Goal: Task Accomplishment & Management: Use online tool/utility

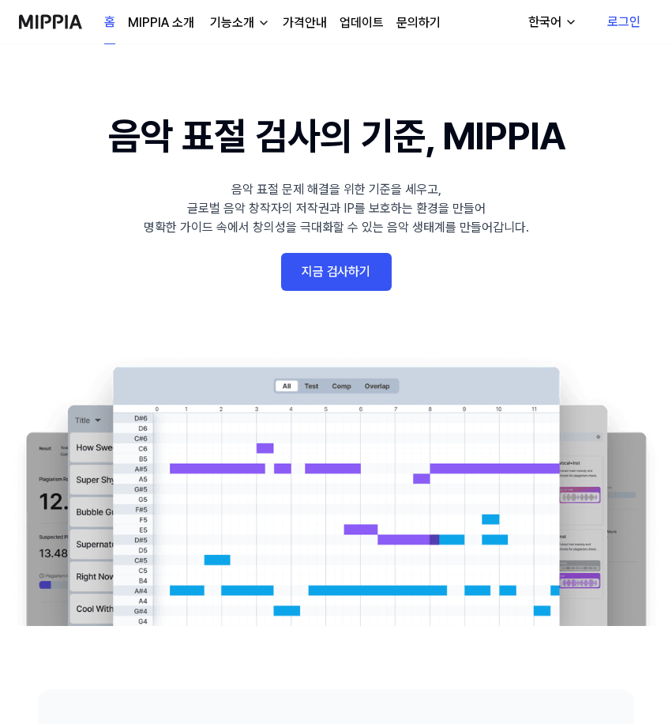
click at [335, 262] on link "지금 검사하기" at bounding box center [336, 272] width 111 height 38
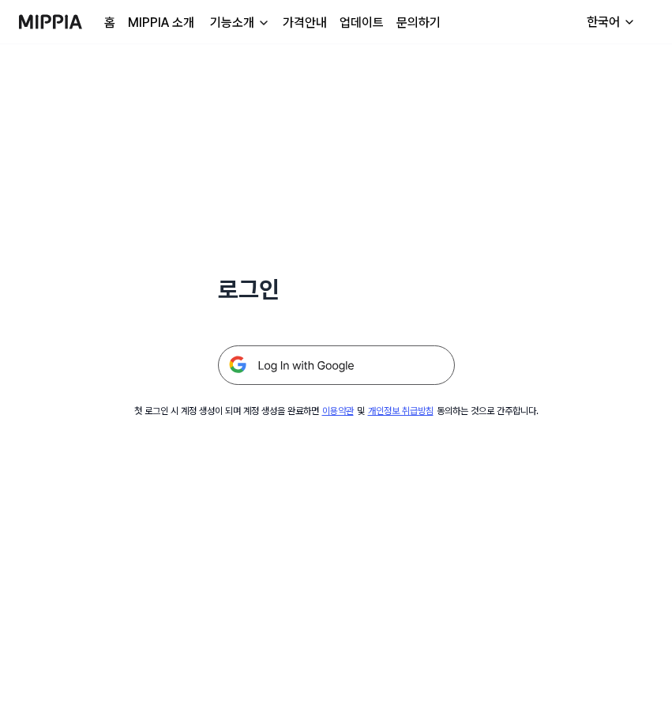
click at [332, 360] on img at bounding box center [336, 365] width 237 height 40
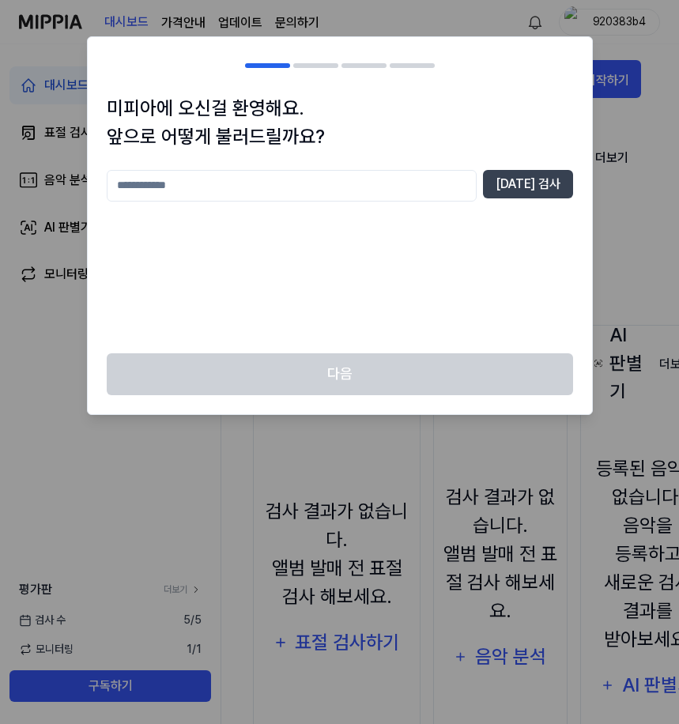
click at [371, 198] on input "text" at bounding box center [292, 186] width 370 height 32
click at [295, 228] on div "** [DATE] 검사" at bounding box center [340, 252] width 466 height 164
click at [502, 185] on button "[DATE] 검사" at bounding box center [528, 184] width 90 height 28
click at [425, 185] on input "**" at bounding box center [292, 186] width 370 height 32
type input "*"
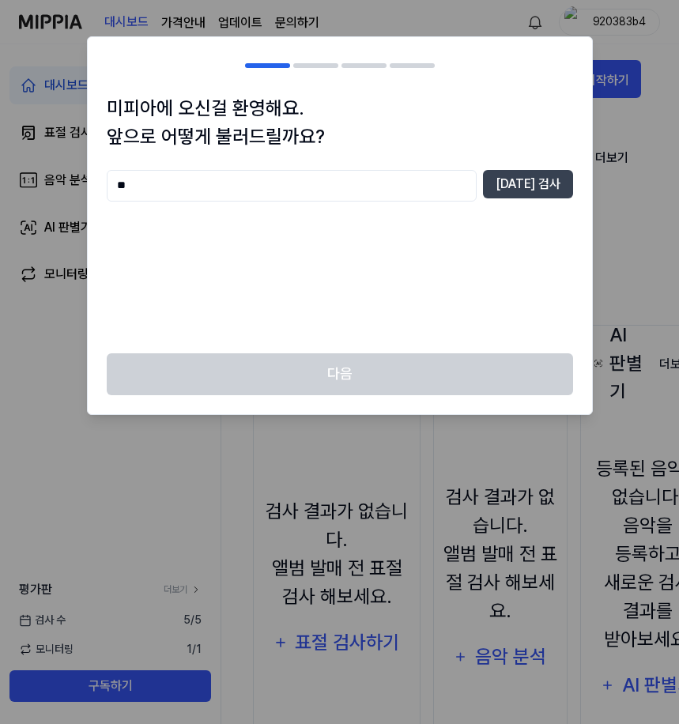
type input "*"
type input "**********"
click at [573, 189] on div "**********" at bounding box center [340, 223] width 504 height 259
click at [558, 185] on button "[DATE] 검사" at bounding box center [528, 184] width 90 height 28
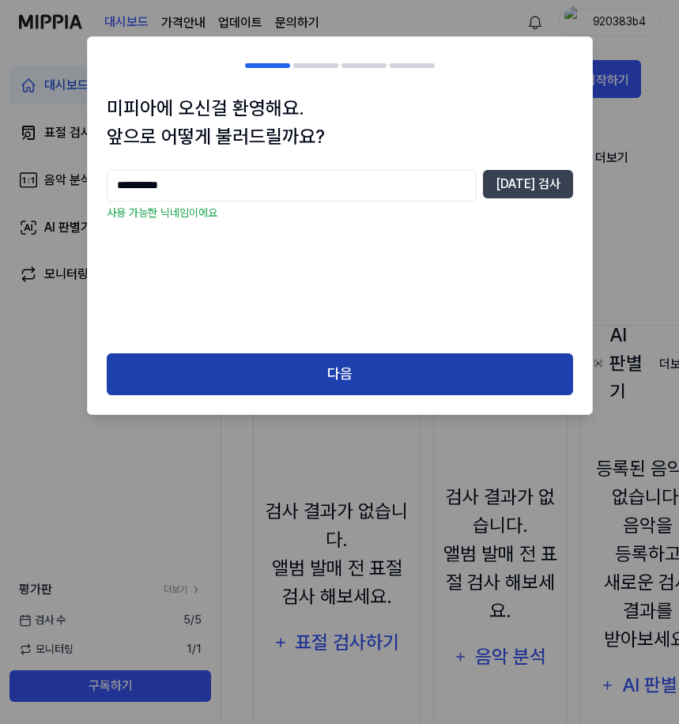
click at [341, 370] on button "다음" at bounding box center [340, 374] width 466 height 42
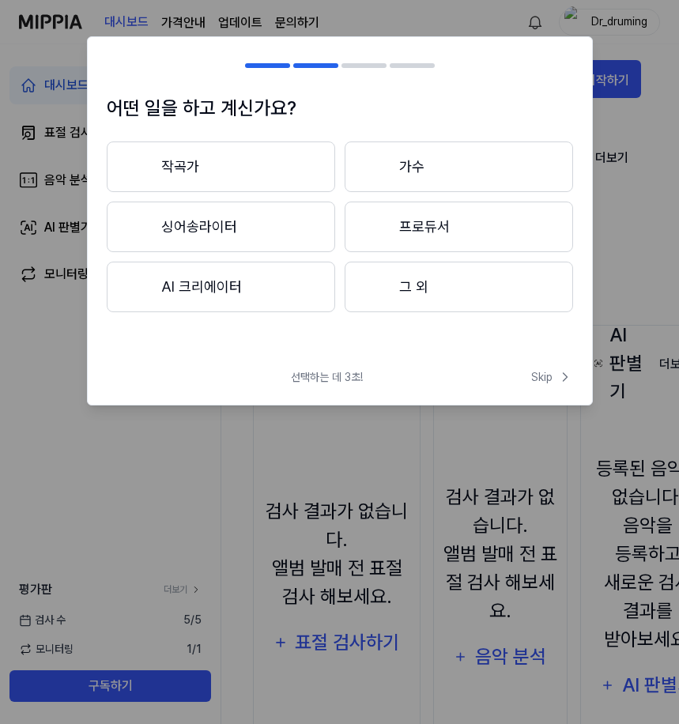
click at [308, 162] on button "작곡가" at bounding box center [221, 166] width 228 height 51
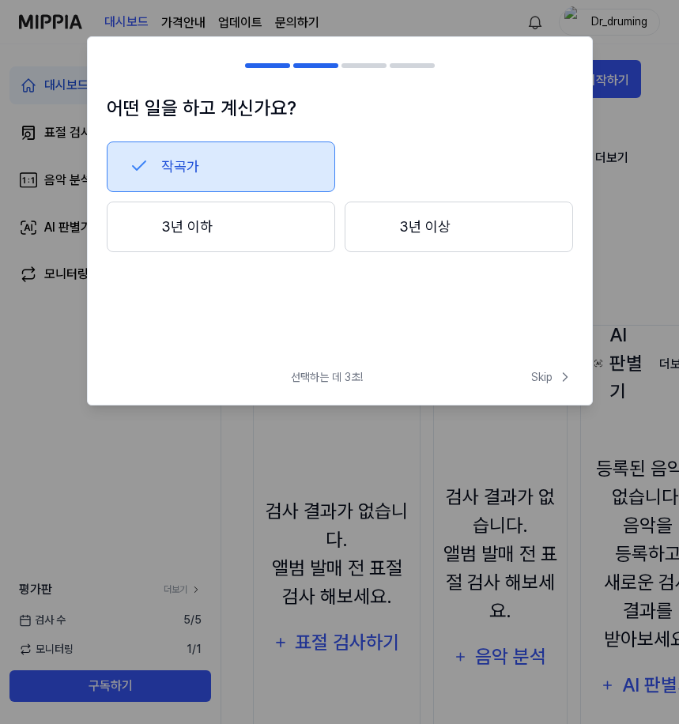
click at [284, 62] on h2 at bounding box center [340, 65] width 504 height 57
click at [303, 231] on button "3년 이하" at bounding box center [221, 226] width 228 height 51
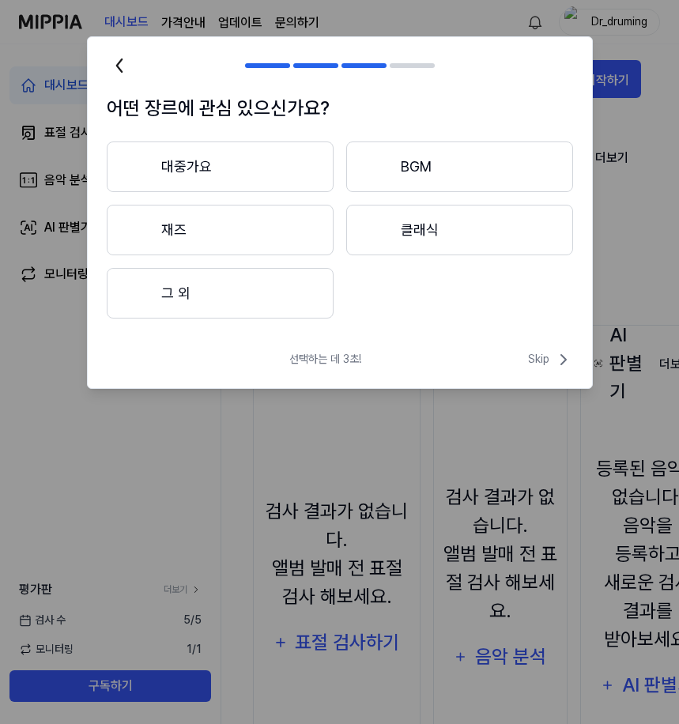
click at [246, 171] on button "대중가요" at bounding box center [220, 166] width 227 height 51
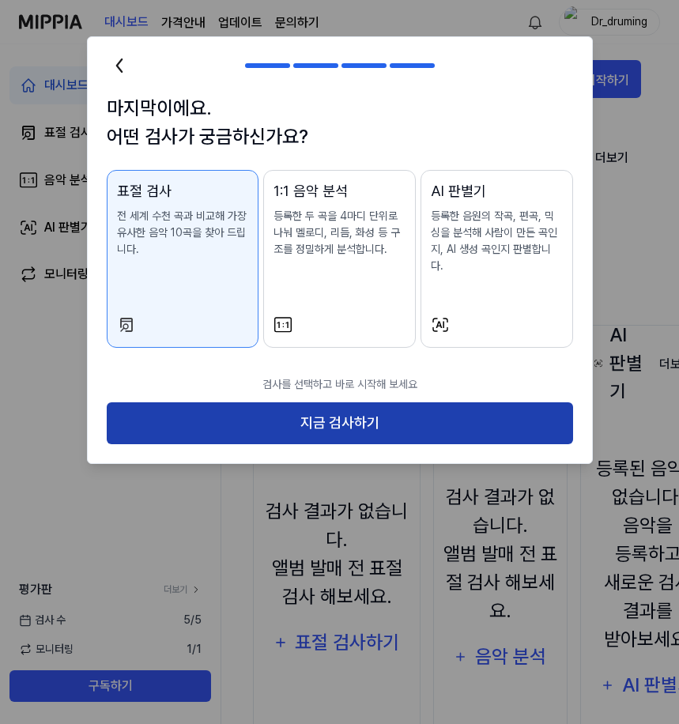
click at [288, 407] on button "지금 검사하기" at bounding box center [340, 423] width 466 height 42
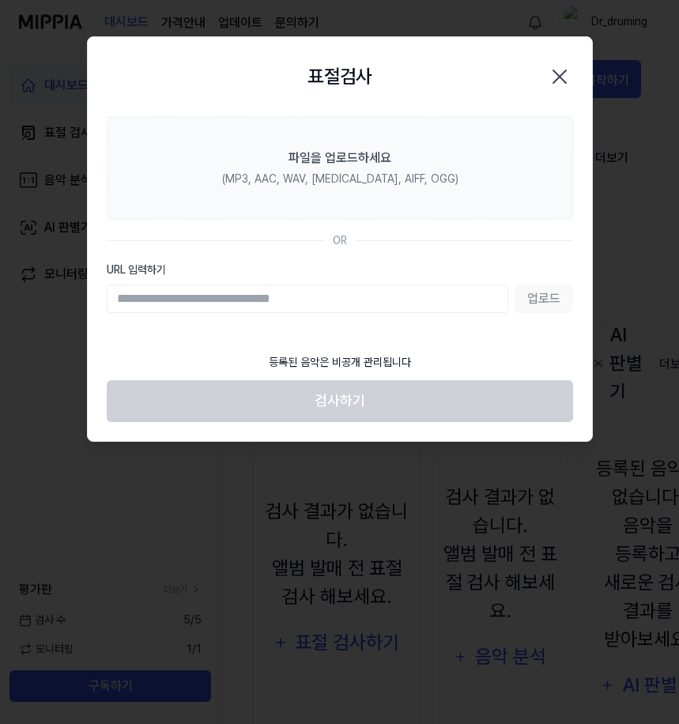
click at [340, 302] on input "URL 입력하기" at bounding box center [307, 298] width 401 height 28
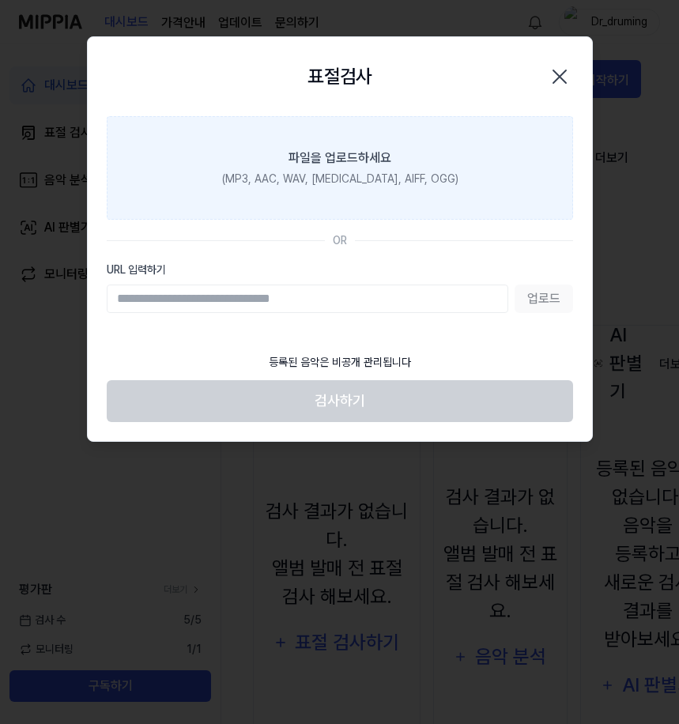
click at [399, 179] on div "(MP3, AAC, WAV, [MEDICAL_DATA], AIFF, OGG)" at bounding box center [339, 179] width 236 height 17
click at [0, 0] on input "파일을 업로드하세요 (MP3, AAC, WAV, [MEDICAL_DATA], AIFF, OGG)" at bounding box center [0, 0] width 0 height 0
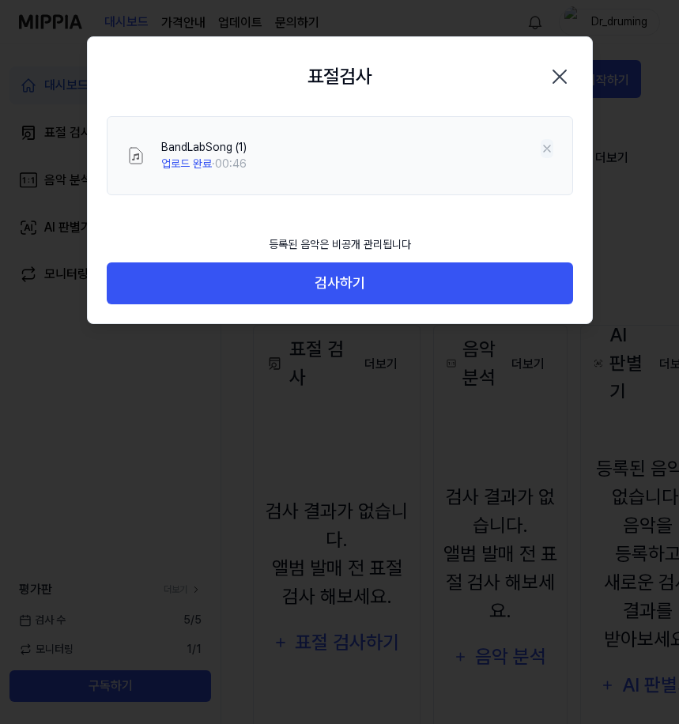
click at [545, 152] on icon at bounding box center [546, 148] width 13 height 13
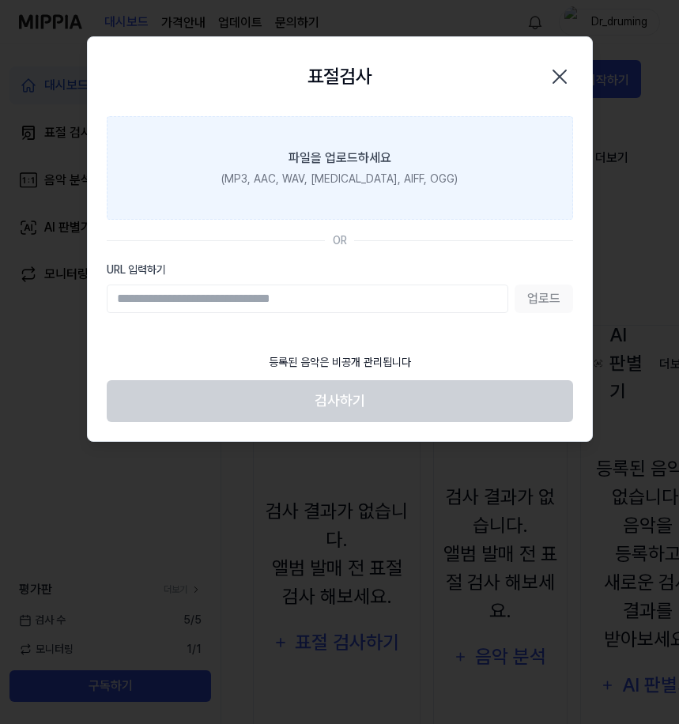
click at [440, 161] on label "파일을 업로드하세요 (MP3, AAC, WAV, [MEDICAL_DATA], AIFF, OGG)" at bounding box center [340, 167] width 466 height 103
click at [0, 0] on input "파일을 업로드하세요 (MP3, AAC, WAV, [MEDICAL_DATA], AIFF, OGG)" at bounding box center [0, 0] width 0 height 0
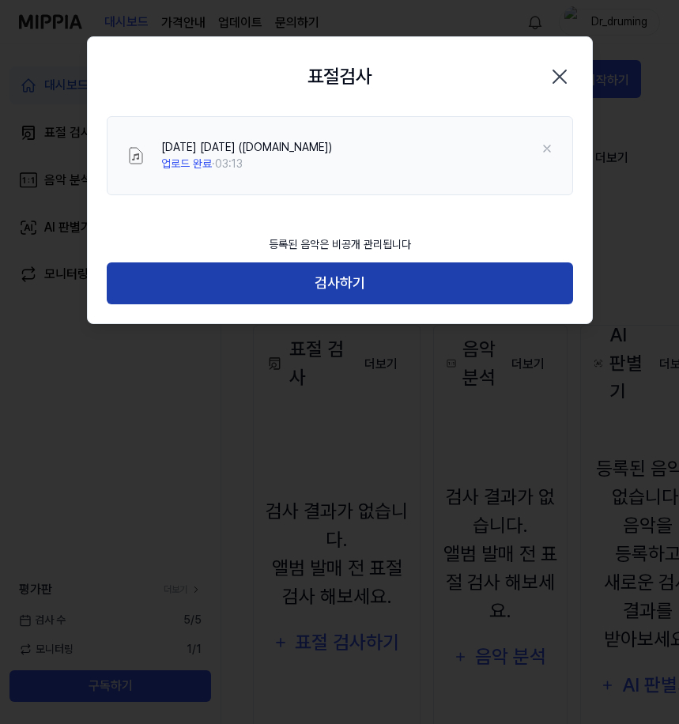
click at [426, 286] on button "검사하기" at bounding box center [340, 283] width 466 height 42
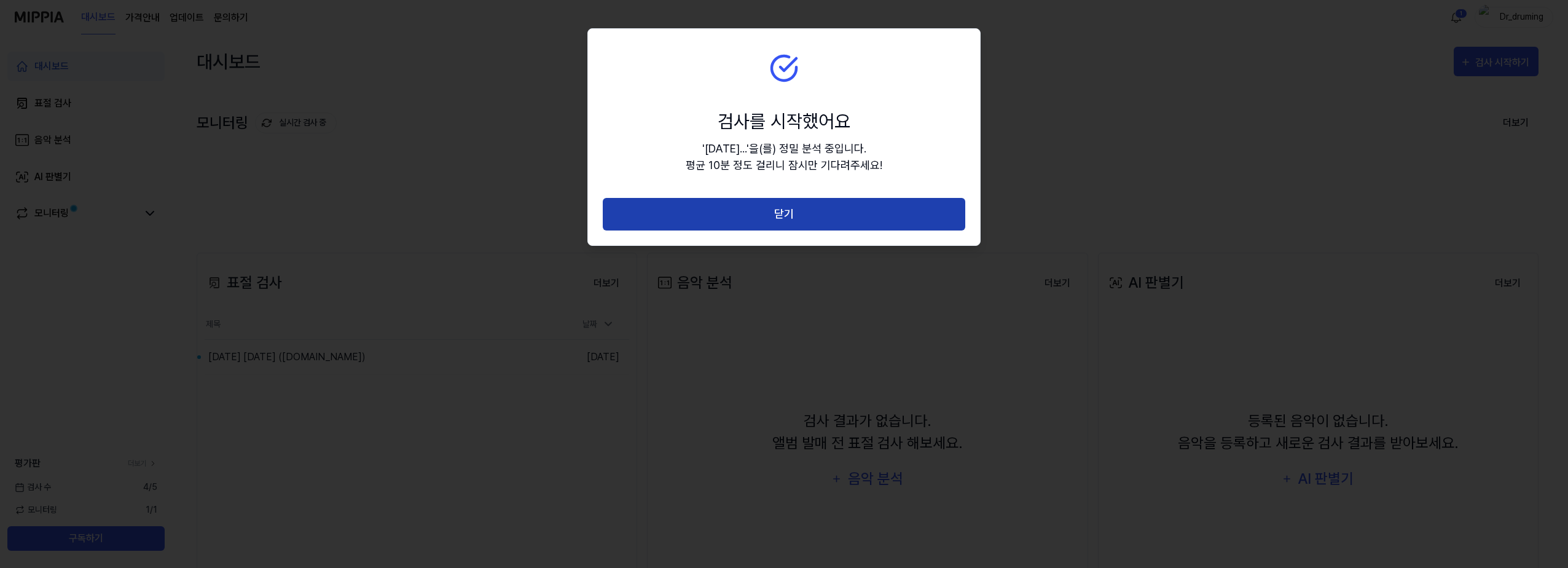
click at [527, 222] on button "닫기" at bounding box center [784, 214] width 362 height 33
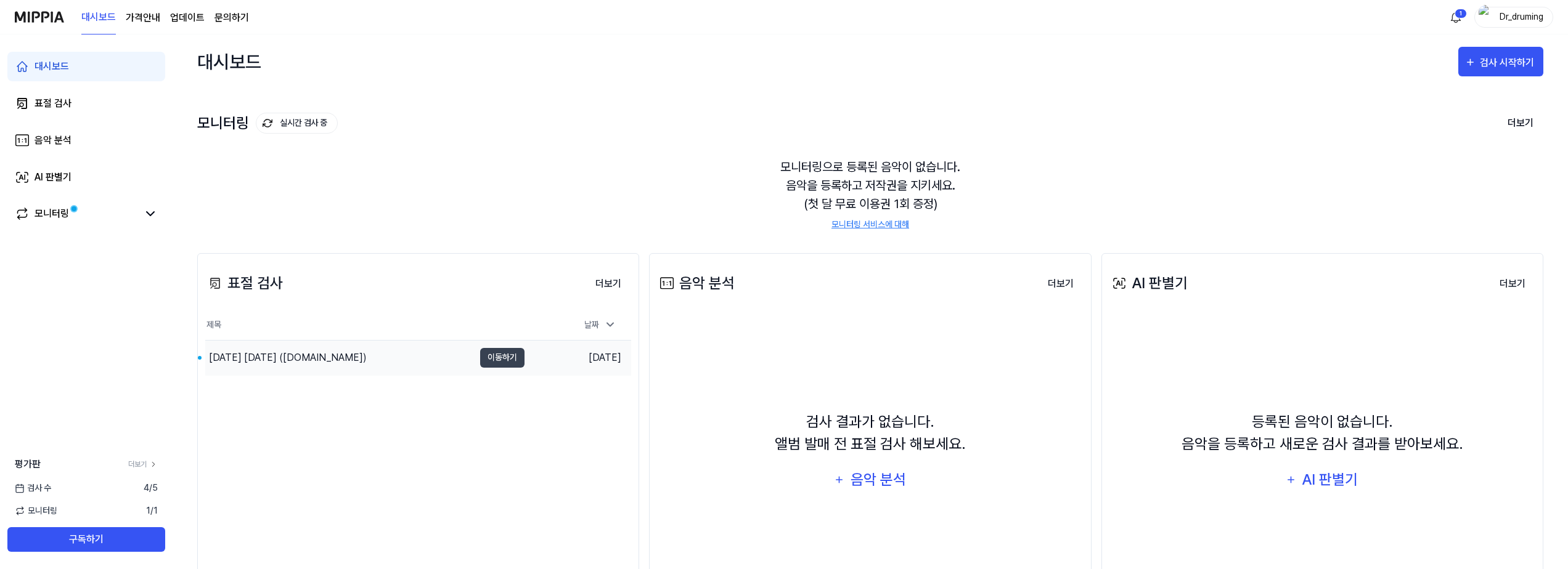
click at [367, 357] on div "[DATE] [DATE] ([DOMAIN_NAME])" at bounding box center [288, 358] width 158 height 15
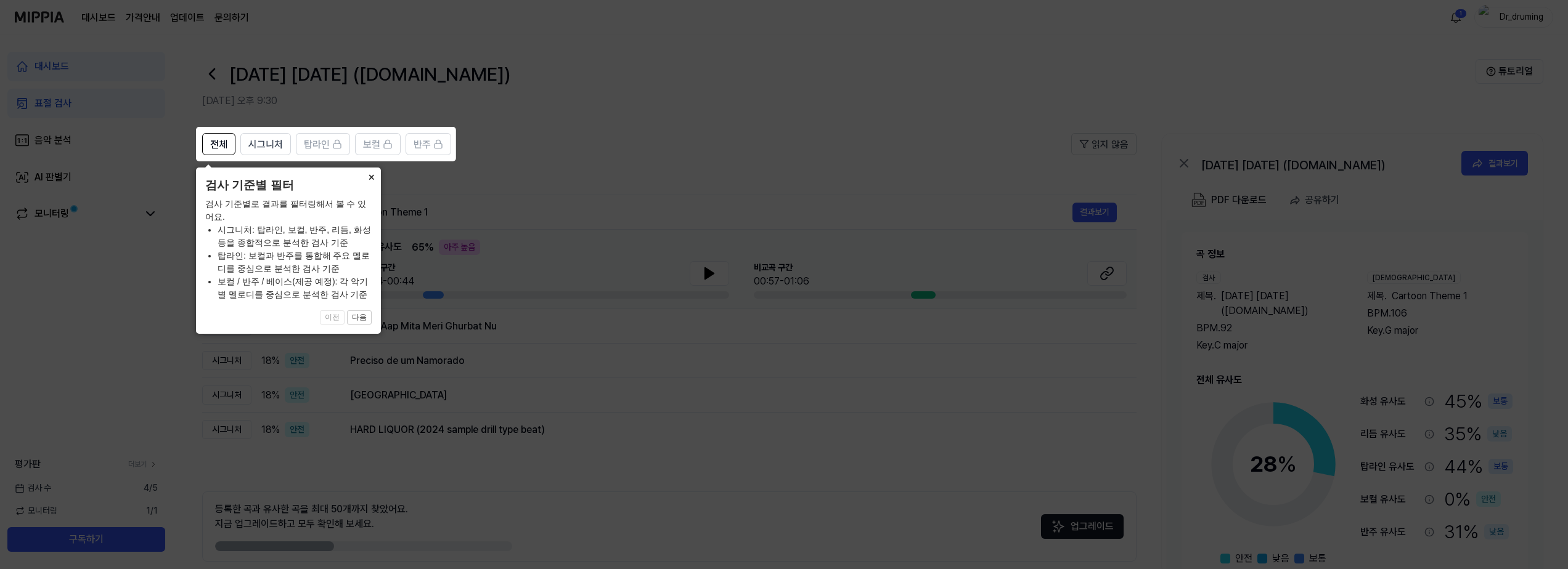
click at [374, 175] on button "×" at bounding box center [371, 176] width 20 height 17
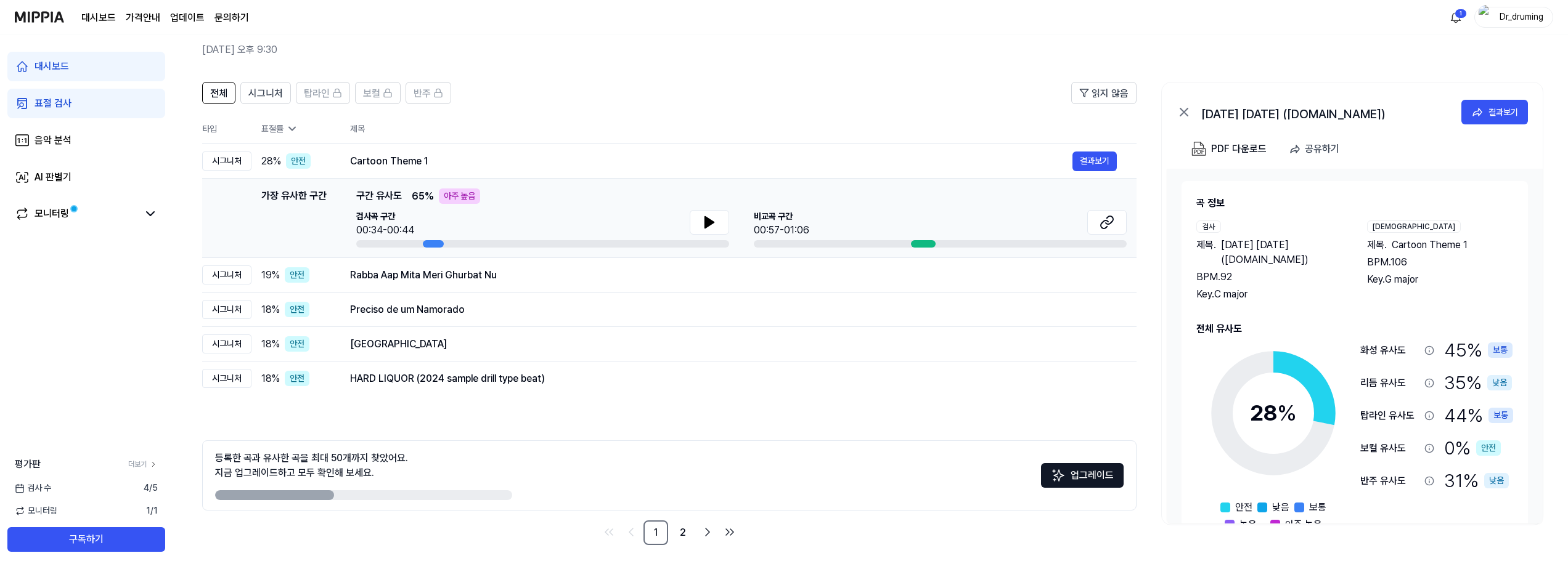
scroll to position [51, 0]
click at [529, 535] on link "2" at bounding box center [683, 532] width 25 height 25
click at [529, 538] on link "2" at bounding box center [683, 532] width 25 height 25
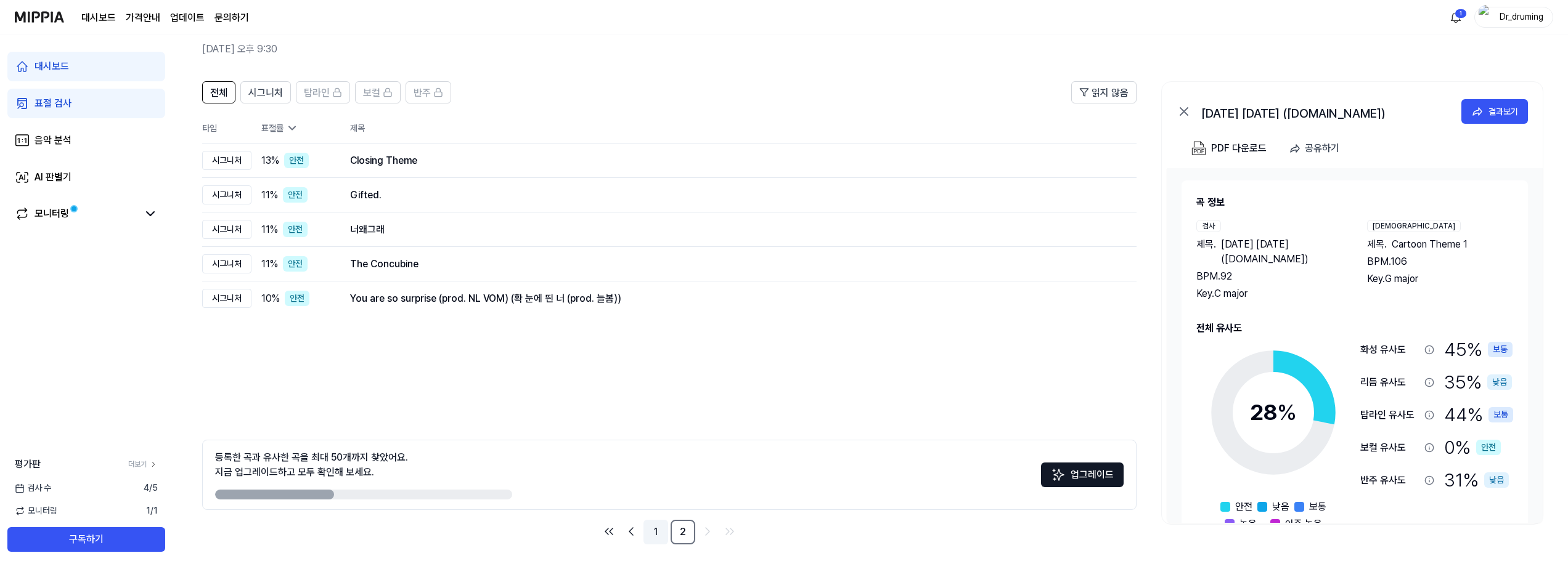
click at [529, 532] on link "1" at bounding box center [656, 532] width 25 height 25
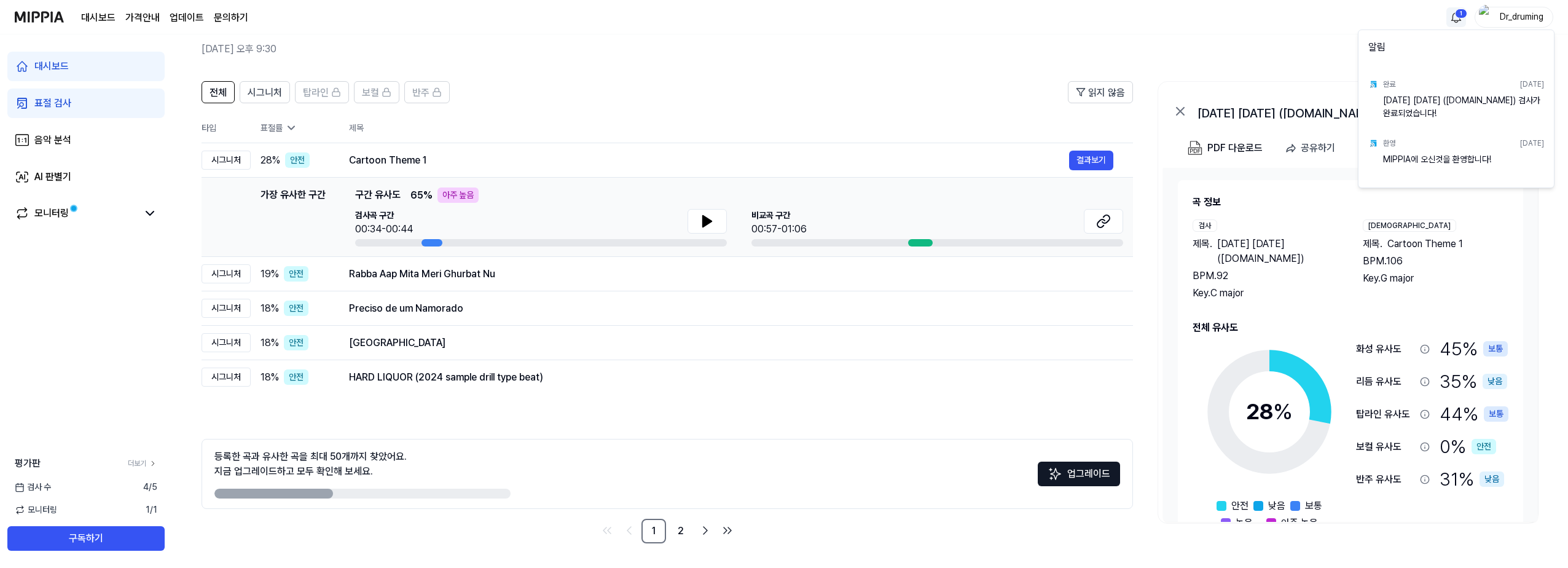
click at [527, 19] on html "대시보드 가격안내 업데이트 문의하기 1 Dr_druming 대시보드 표절 검사 음악 분석 AI 판별기 모니터링 평가판 더보기 검사 [DATE]…" at bounding box center [784, 233] width 1568 height 568
click at [527, 16] on html "대시보드 가격안내 업데이트 문의하기 Dr_druming 대시보드 표절 검사 음악 분석 AI 판별기 모니터링 평가판 더보기 검사 [DATE] 모…" at bounding box center [784, 233] width 1568 height 568
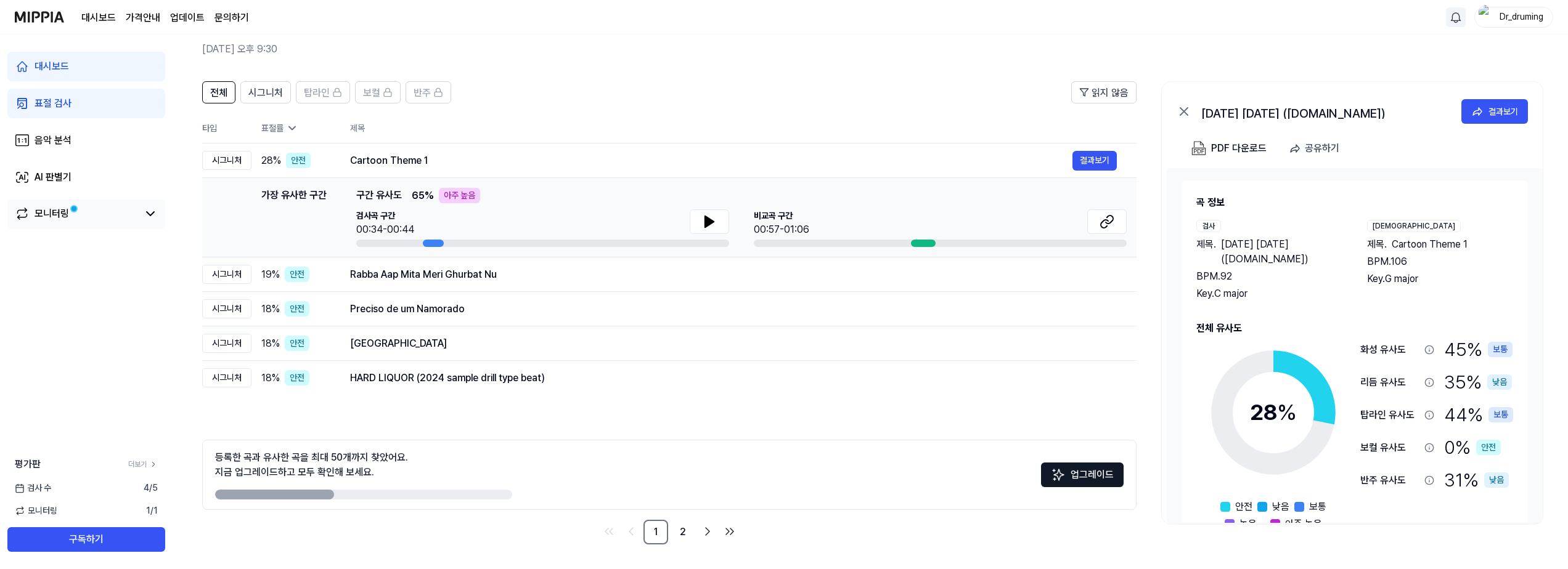
click at [141, 217] on div "모니터링" at bounding box center [86, 214] width 143 height 15
click at [148, 216] on icon at bounding box center [150, 214] width 15 height 15
click at [529, 223] on icon at bounding box center [709, 221] width 9 height 11
click at [143, 207] on button at bounding box center [150, 214] width 15 height 15
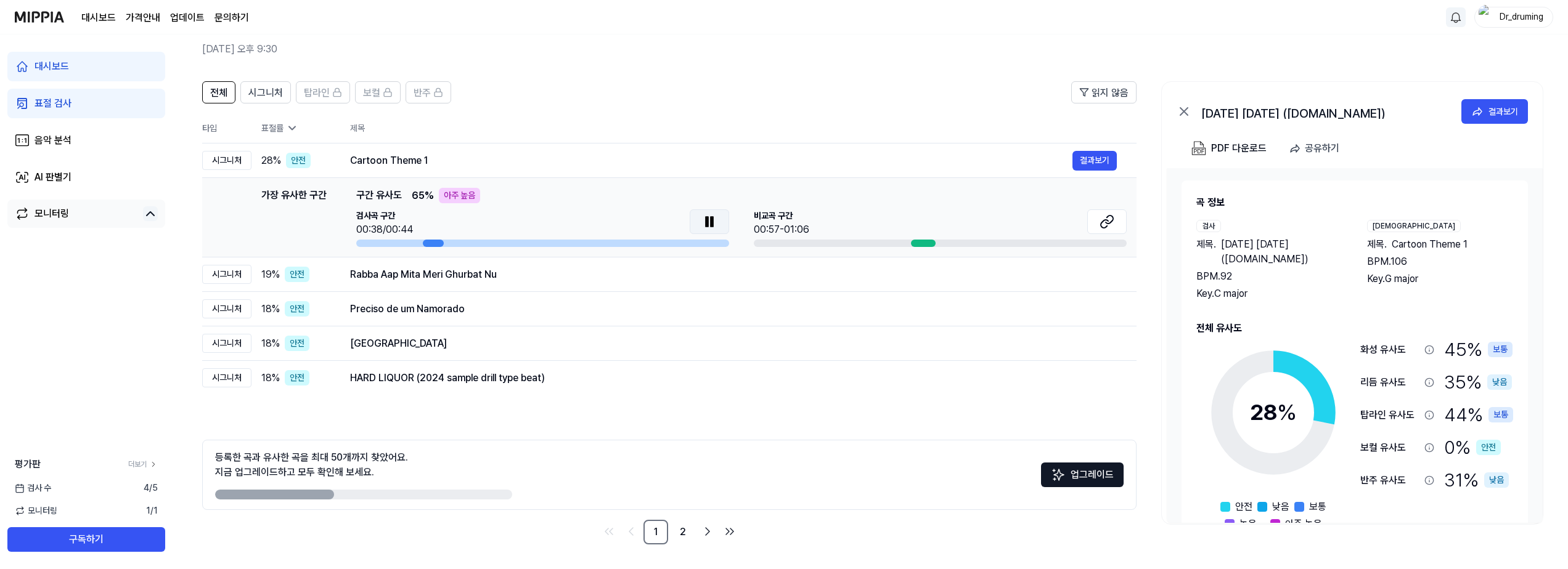
click at [529, 226] on icon at bounding box center [707, 221] width 2 height 10
click at [529, 224] on button at bounding box center [1107, 222] width 40 height 25
click at [458, 283] on div "Rabba Aap Mita Meri Ghurbat Nu 결과보기" at bounding box center [733, 274] width 767 height 19
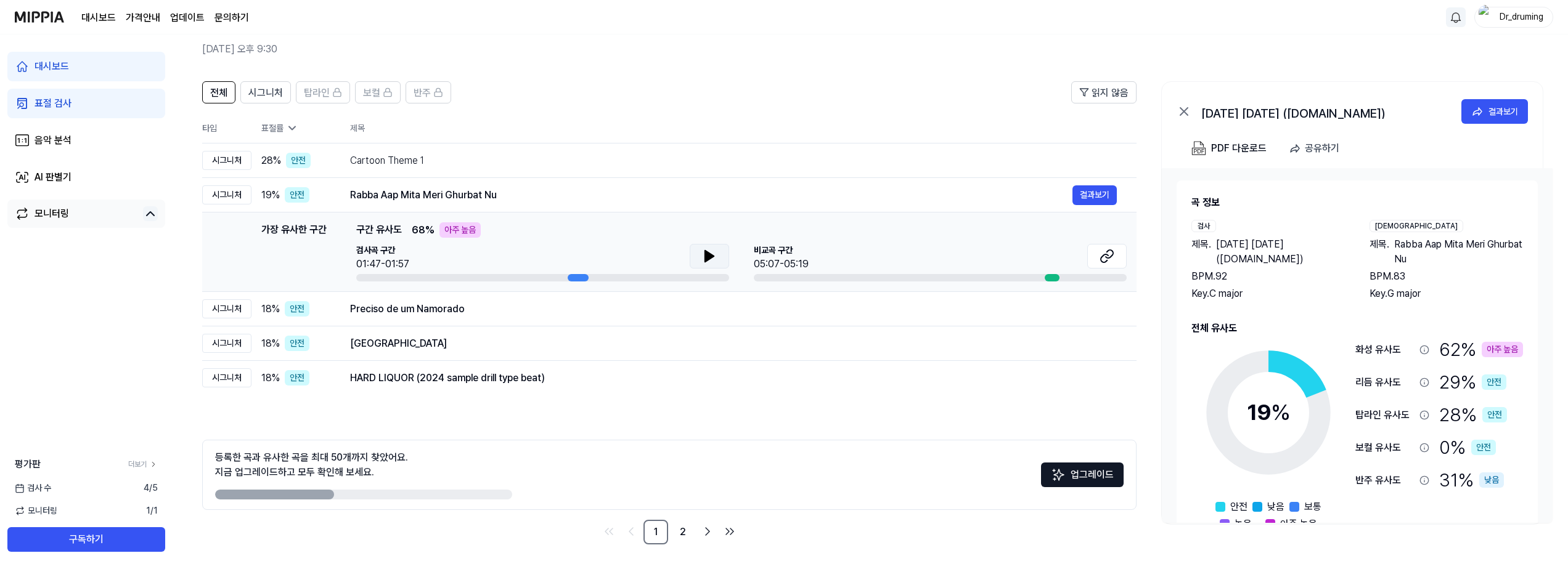
click at [529, 256] on button at bounding box center [709, 256] width 40 height 25
click at [529, 260] on button at bounding box center [1107, 256] width 40 height 25
click at [529, 256] on button at bounding box center [709, 256] width 40 height 25
click at [388, 310] on div "Preciso de um Namorado" at bounding box center [711, 309] width 722 height 15
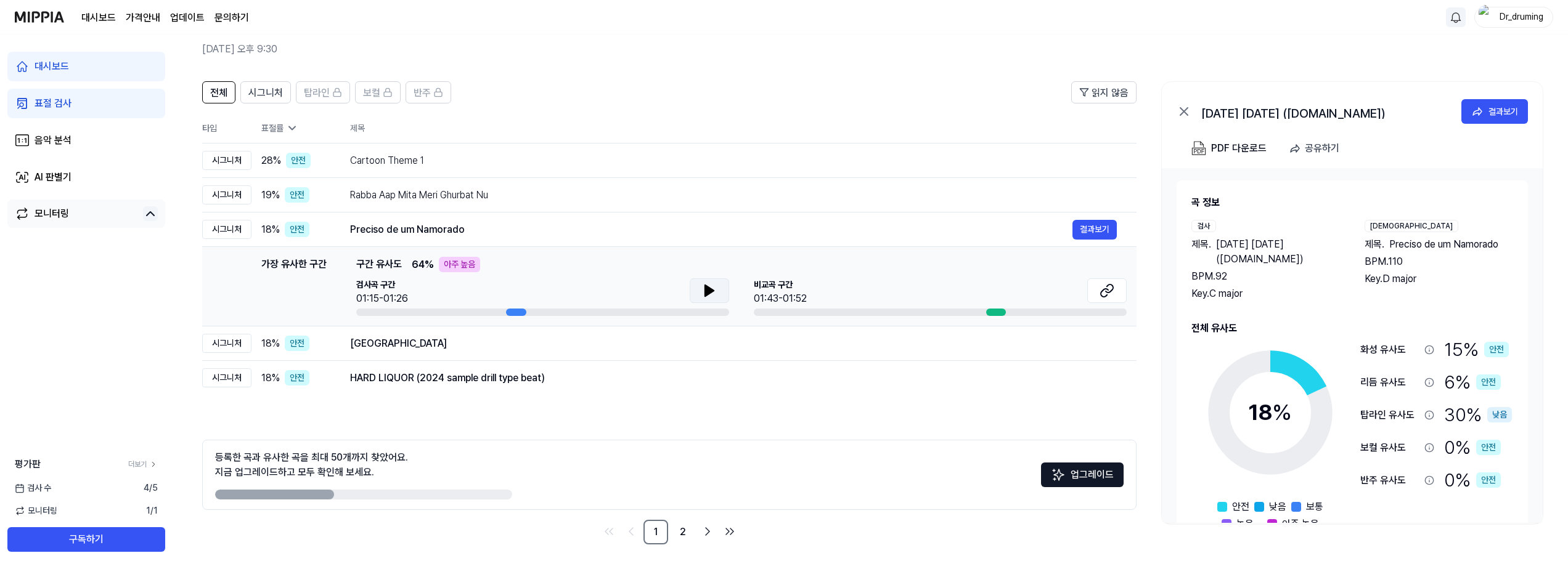
click at [529, 287] on button at bounding box center [709, 291] width 40 height 25
click at [529, 290] on icon at bounding box center [1106, 290] width 15 height 15
click at [529, 348] on div "[GEOGRAPHIC_DATA]" at bounding box center [711, 343] width 722 height 15
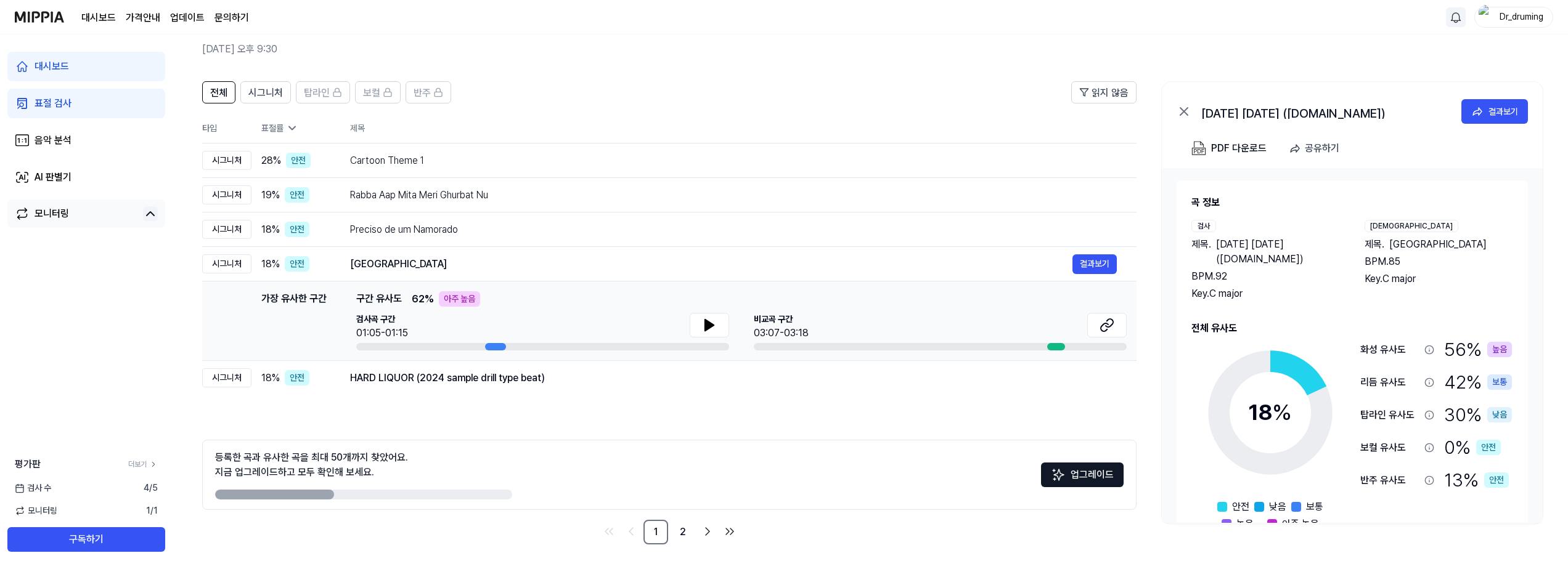
click at [529, 316] on div "검사곡 구간 01:05-01:15 [GEOGRAPHIC_DATA] 구간 03:07-03:18" at bounding box center [742, 331] width 771 height 37
click at [529, 320] on button at bounding box center [709, 325] width 40 height 25
click at [488, 347] on div at bounding box center [495, 346] width 21 height 7
click at [529, 376] on div "HARD LIQUOR (2024 sample drill type beat)" at bounding box center [711, 378] width 722 height 15
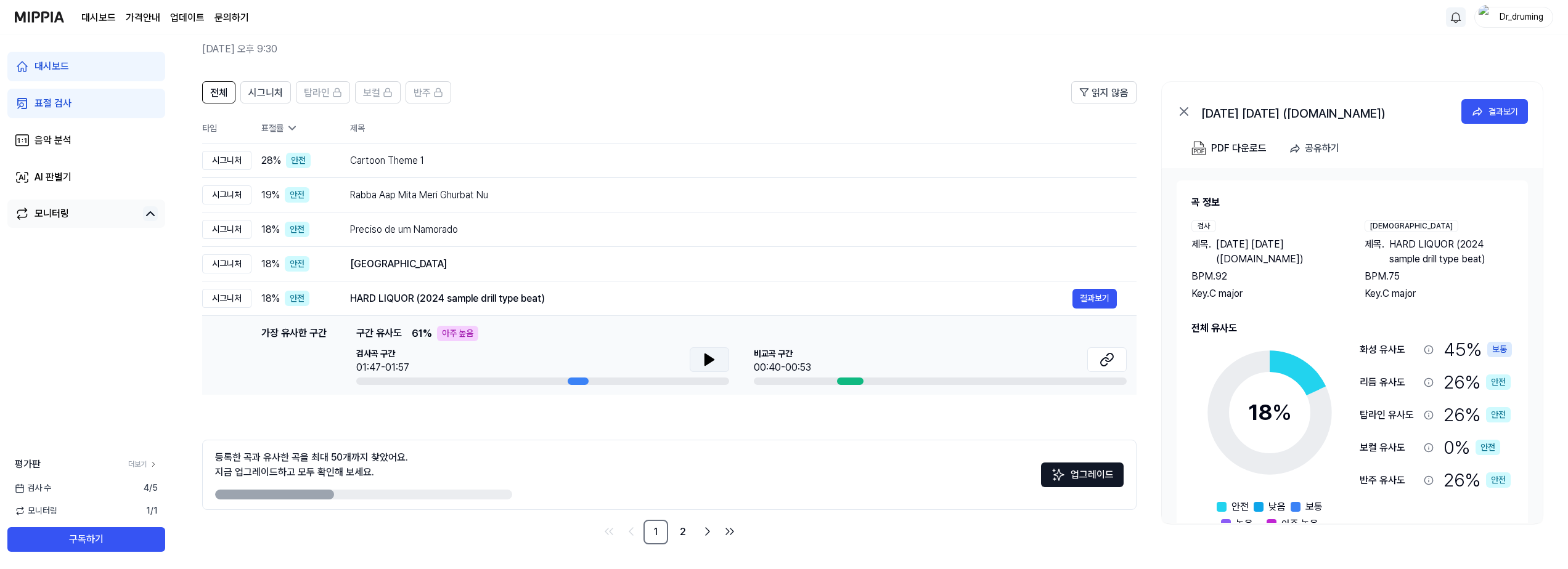
click at [529, 356] on button at bounding box center [709, 360] width 40 height 25
click at [275, 93] on span "시그니처" at bounding box center [265, 93] width 34 height 15
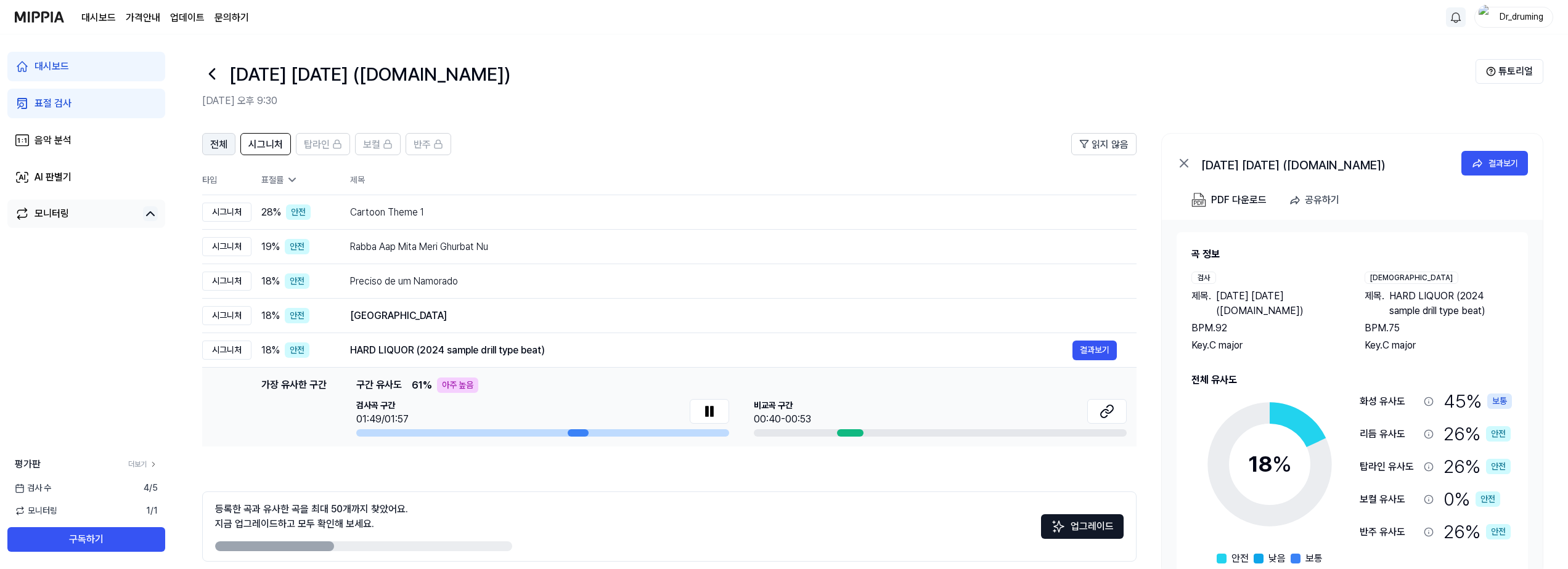
click at [226, 142] on span "전체" at bounding box center [218, 144] width 17 height 15
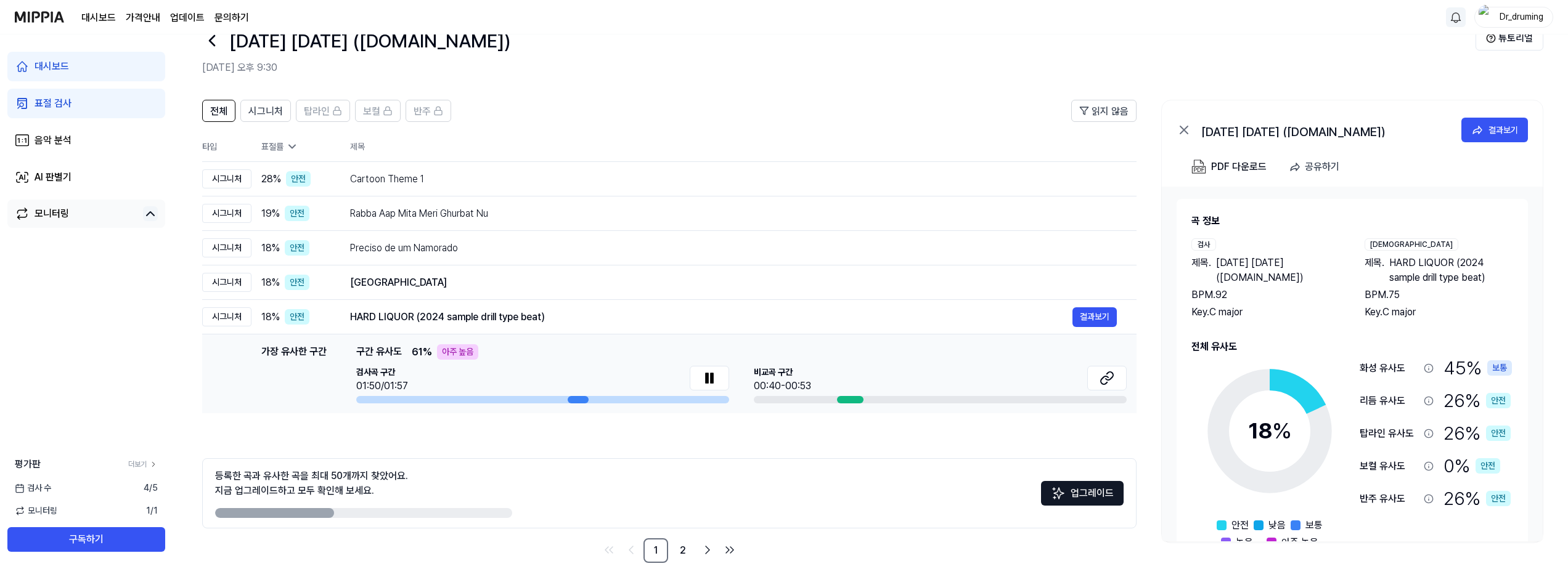
scroll to position [51, 0]
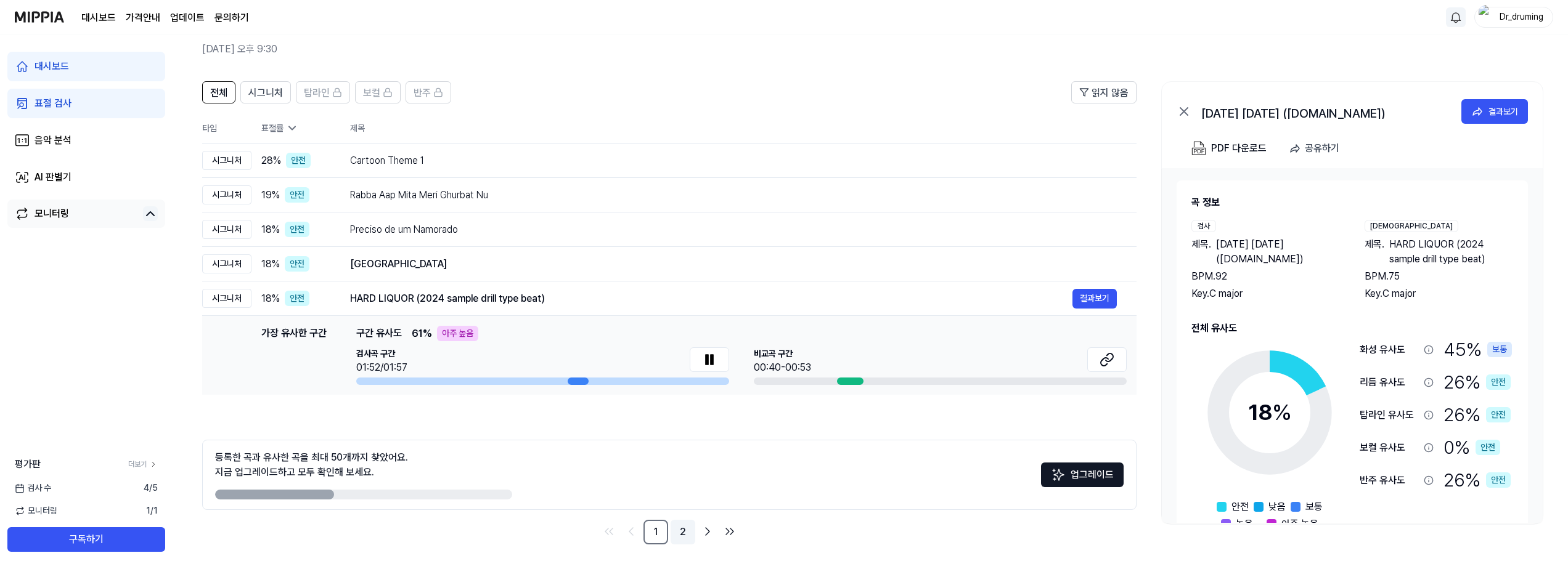
click at [529, 532] on link "2" at bounding box center [683, 532] width 25 height 25
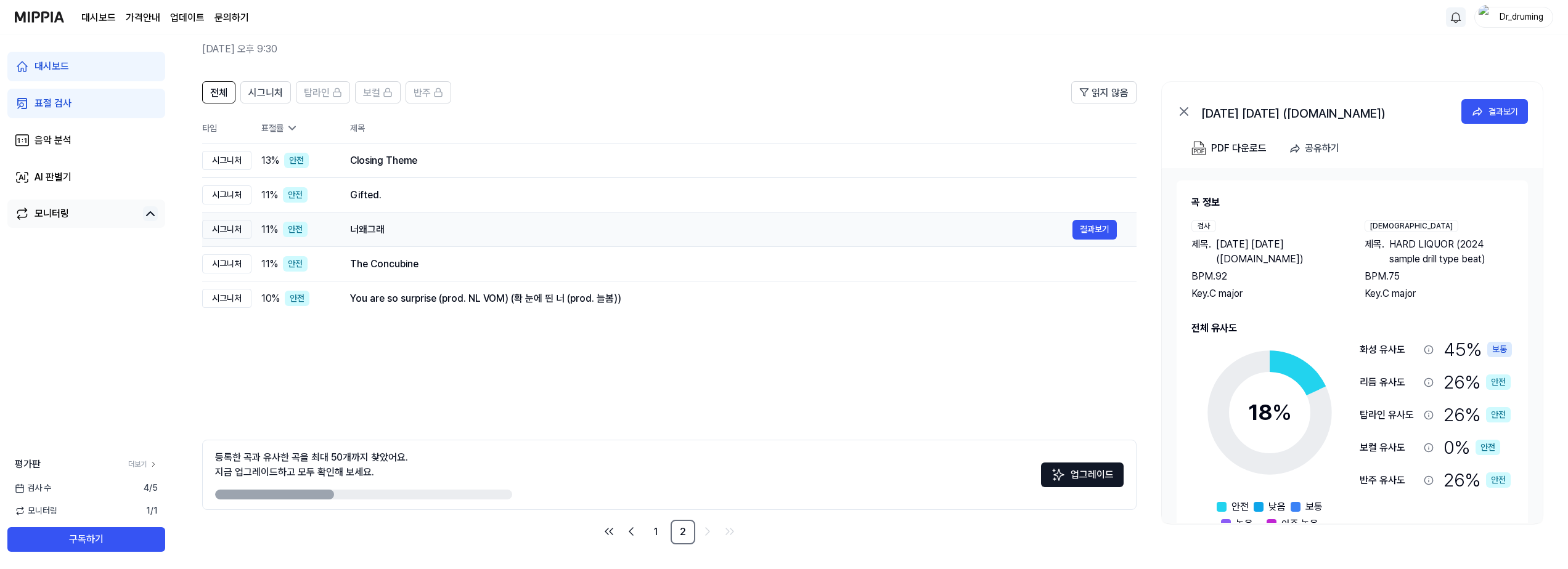
click at [492, 234] on div "너왜그래" at bounding box center [711, 229] width 722 height 15
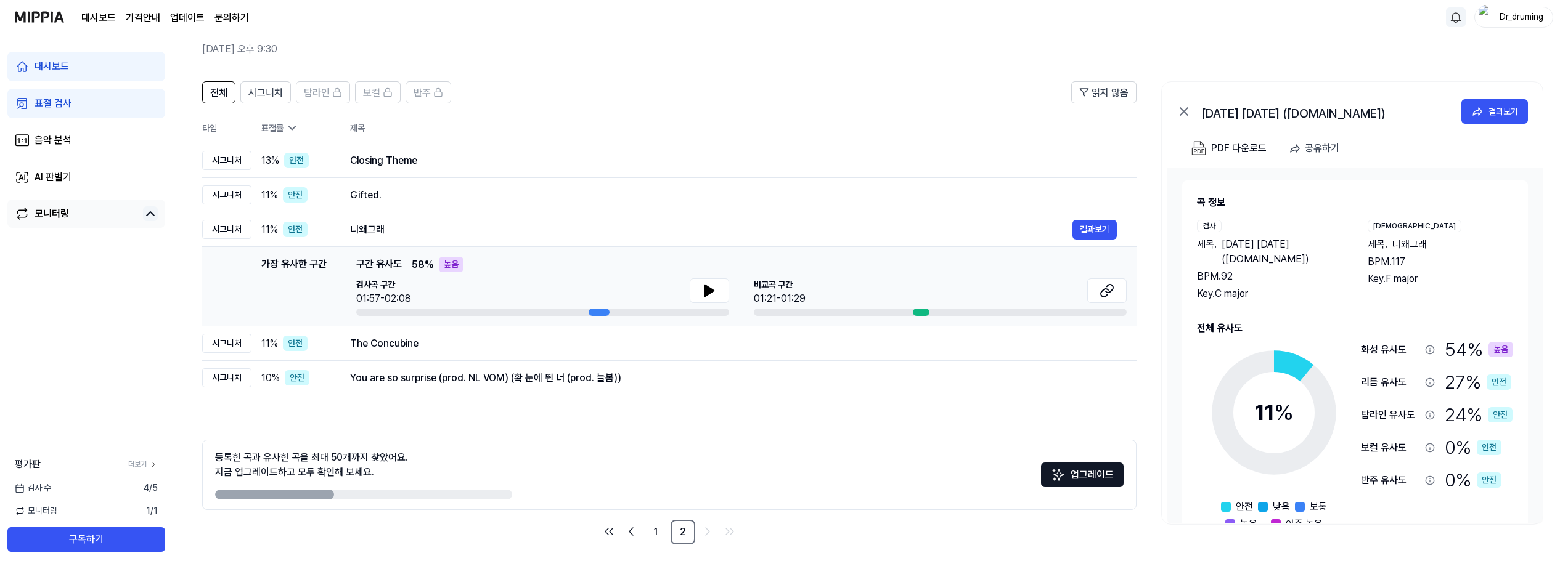
click at [529, 288] on div "검사곡 구간 01:57-02:08 [GEOGRAPHIC_DATA] 구간 01:21-01:29" at bounding box center [742, 297] width 771 height 37
click at [529, 292] on button at bounding box center [709, 291] width 40 height 25
click at [529, 380] on div "You are so surprise (prod. NL VOM) (확 눈에 띈 너 (prod. 늘봄))" at bounding box center [711, 378] width 722 height 15
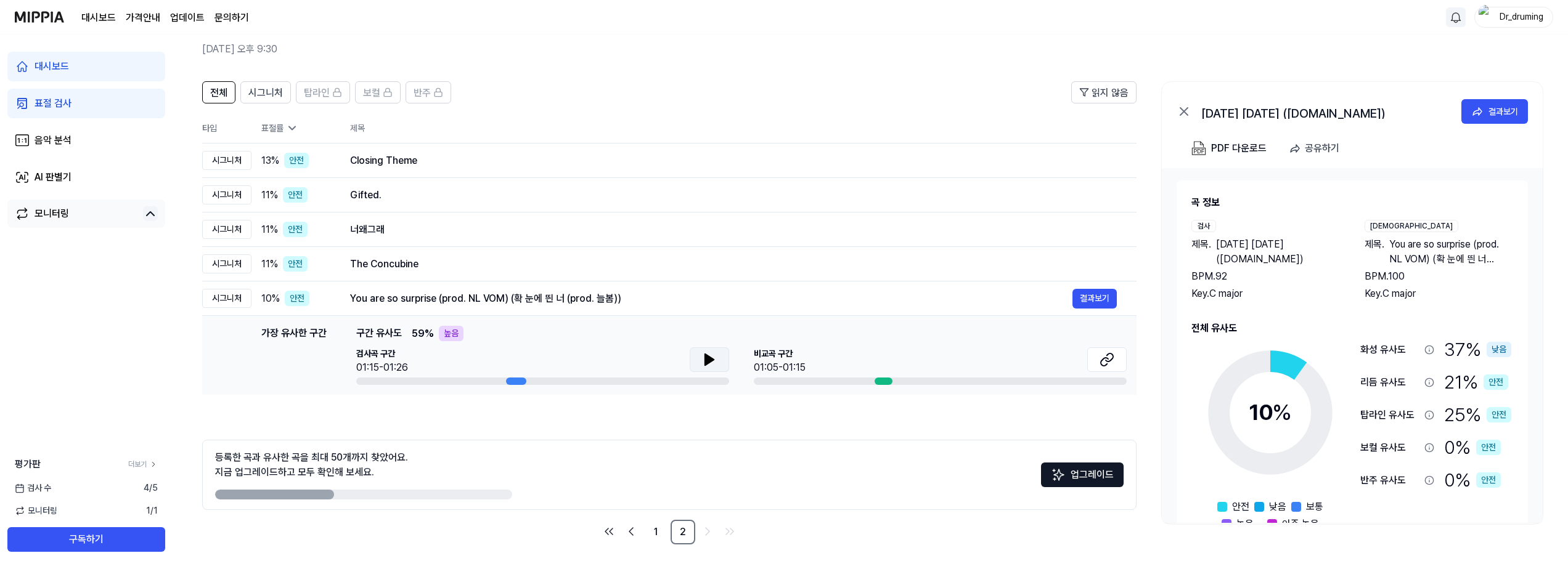
click at [529, 355] on button at bounding box center [709, 360] width 40 height 25
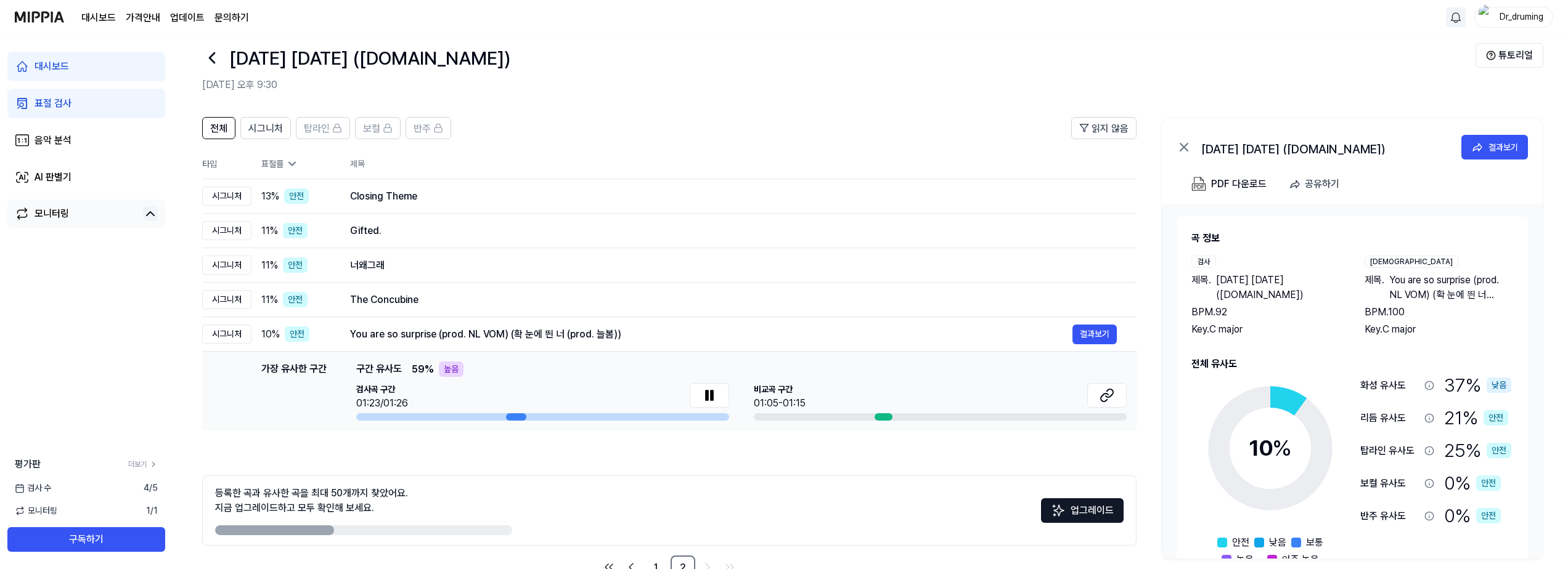
scroll to position [0, 0]
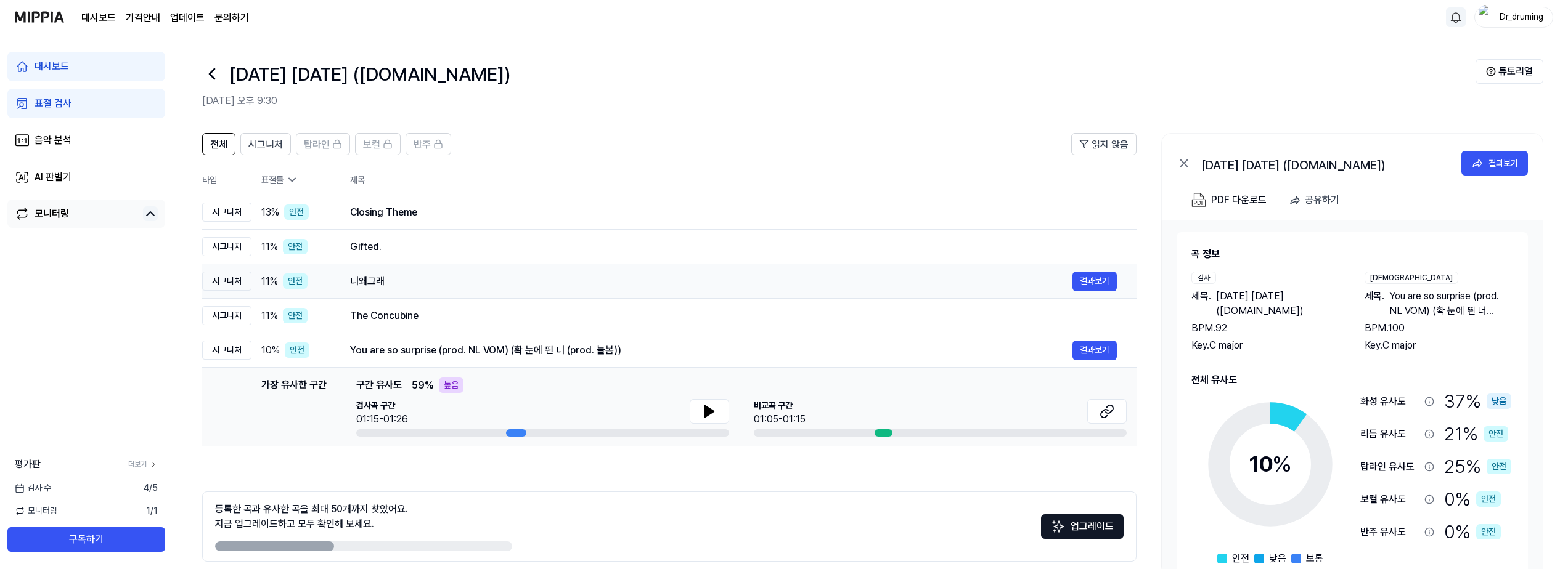
click at [529, 277] on div "너왜그래" at bounding box center [711, 281] width 722 height 15
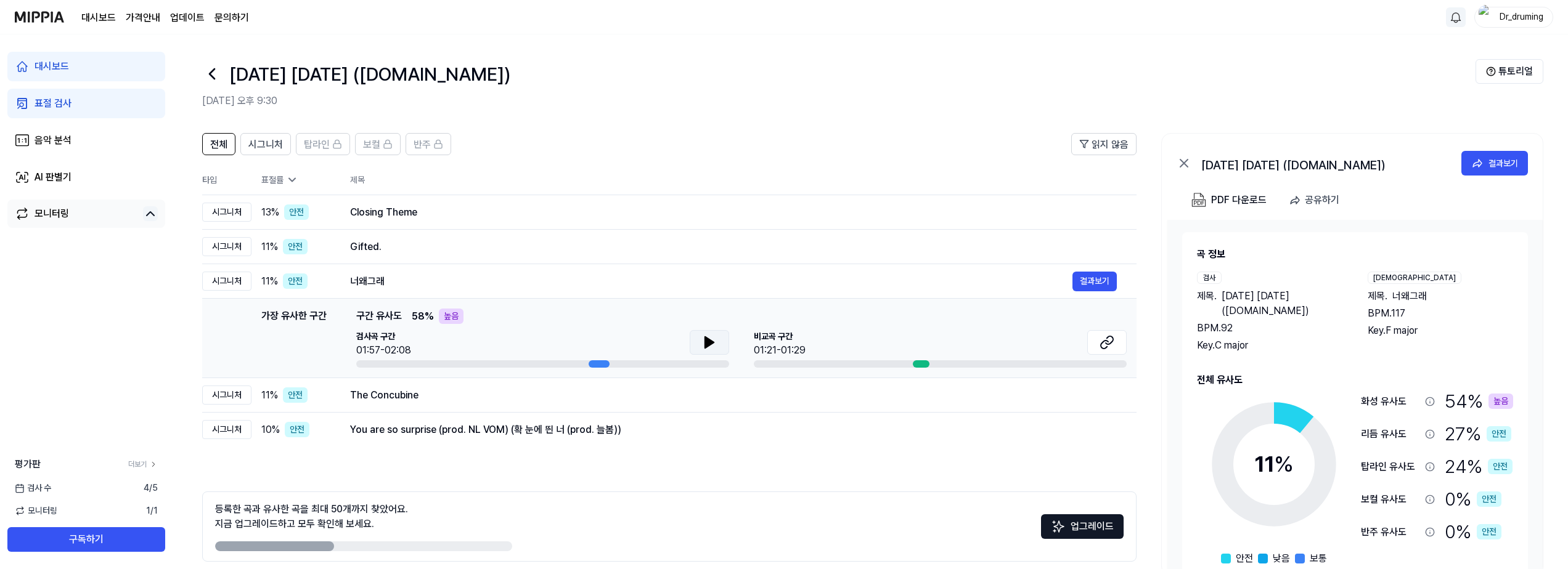
click at [529, 341] on button at bounding box center [709, 342] width 40 height 25
click at [529, 347] on button at bounding box center [1107, 342] width 40 height 25
click at [37, 19] on img at bounding box center [39, 16] width 49 height 34
